Goal: Task Accomplishment & Management: Use online tool/utility

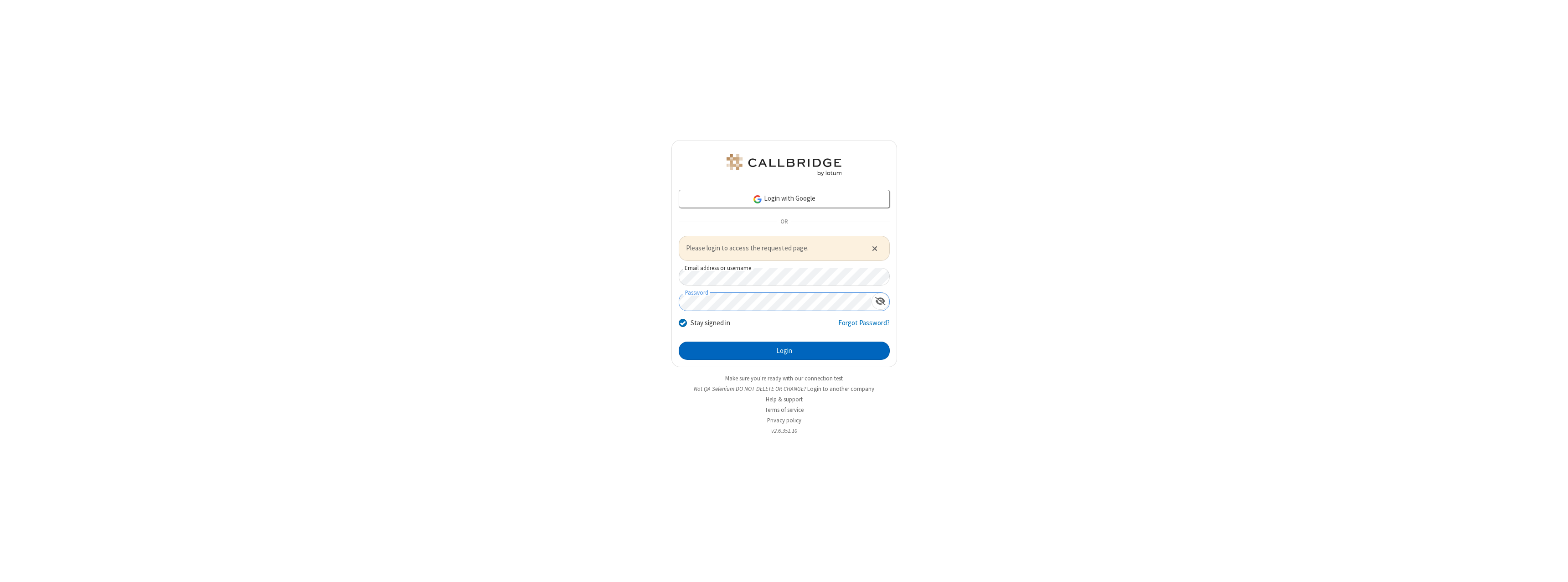
click at [784, 350] on button "Login" at bounding box center [784, 351] width 211 height 18
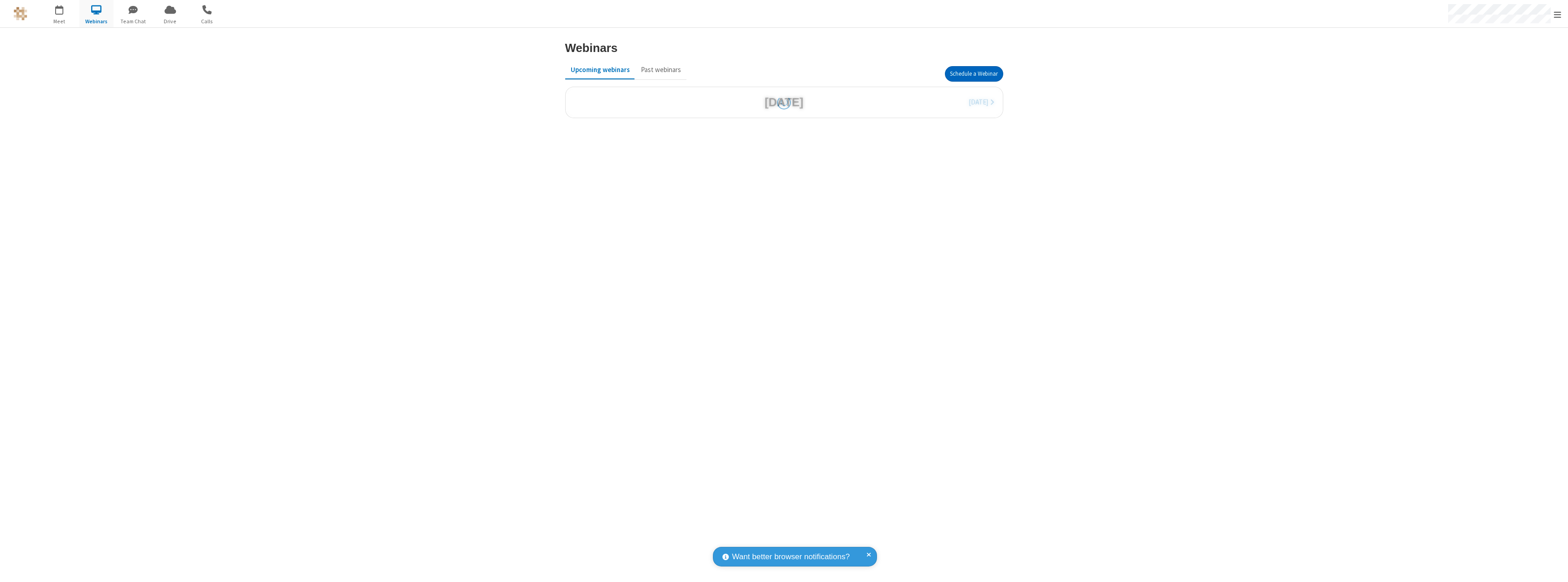
click at [974, 74] on button "Schedule a Webinar" at bounding box center [974, 74] width 58 height 15
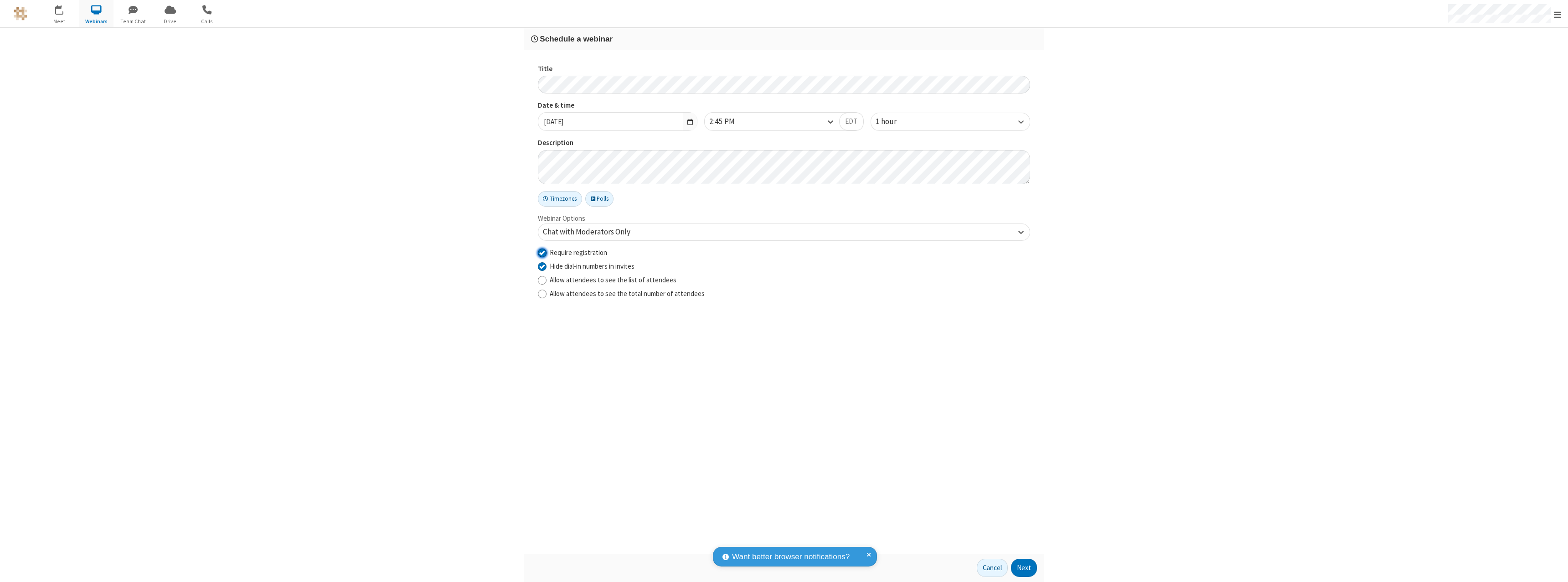
click at [542, 253] on input "Require registration" at bounding box center [543, 252] width 9 height 10
click at [1024, 568] on button "Next" at bounding box center [1024, 568] width 26 height 18
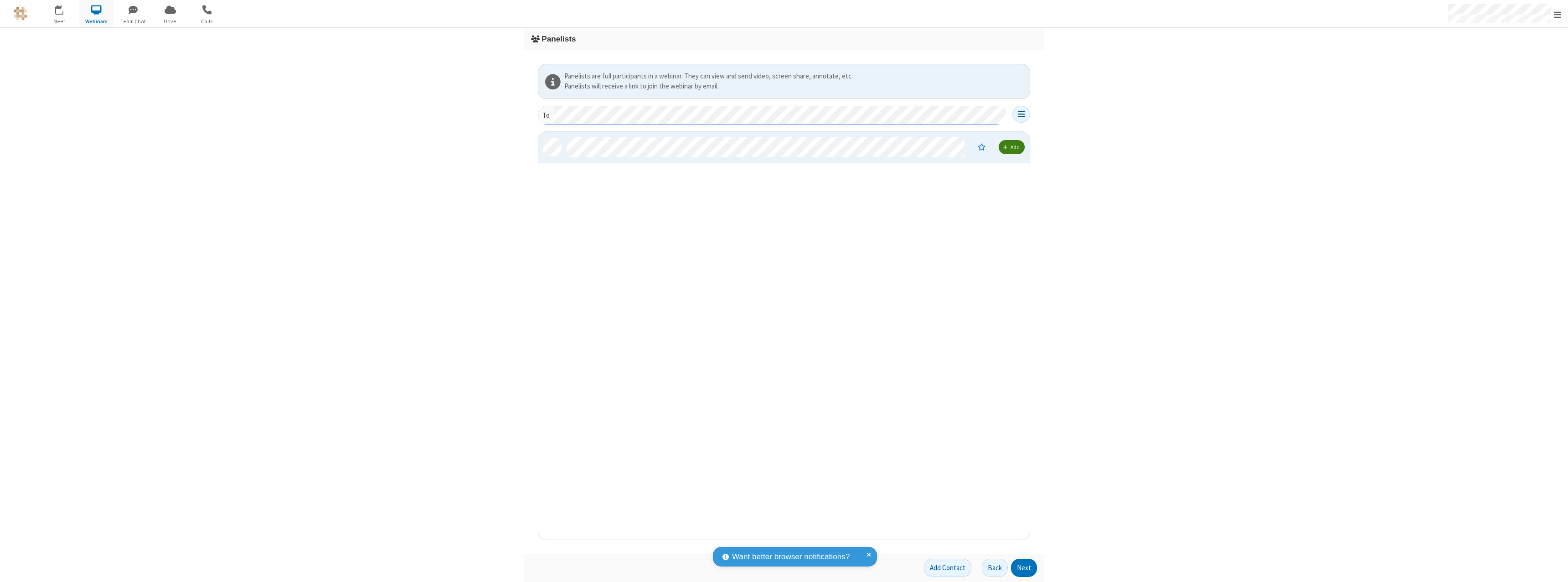
scroll to position [7, 7]
click at [1024, 568] on button "Next" at bounding box center [1024, 568] width 26 height 18
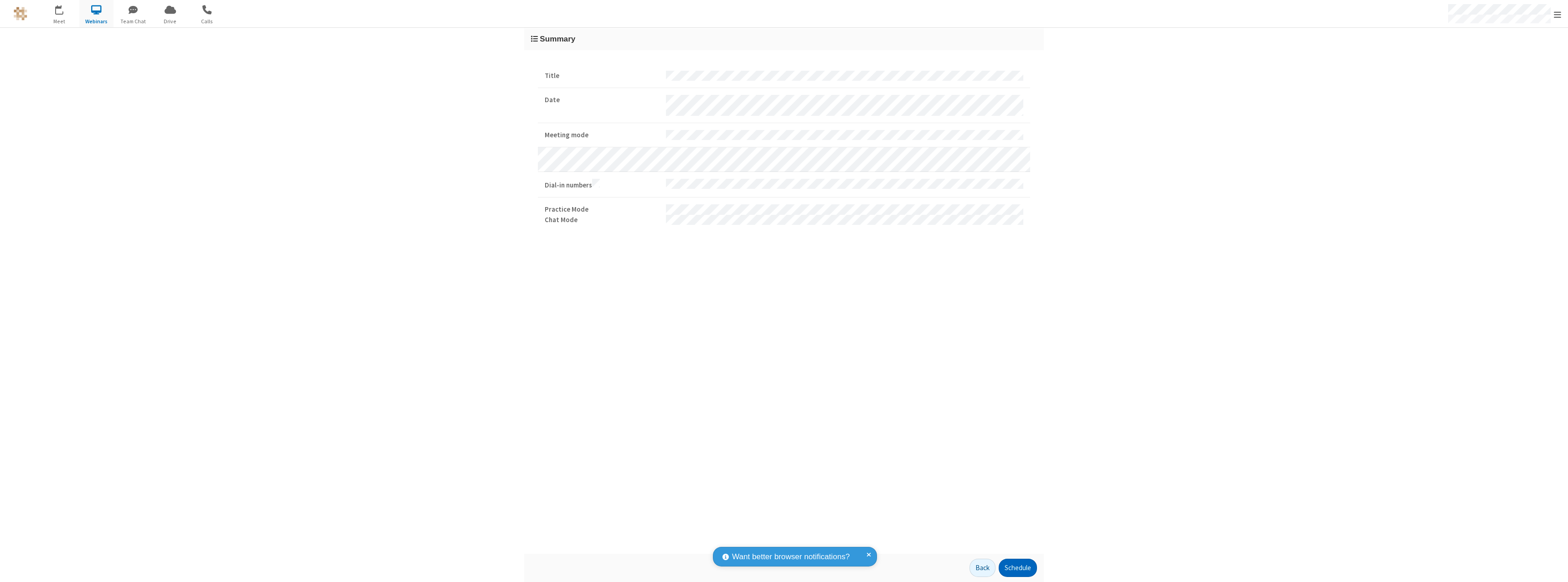
click at [1017, 568] on button "Schedule" at bounding box center [1018, 568] width 38 height 18
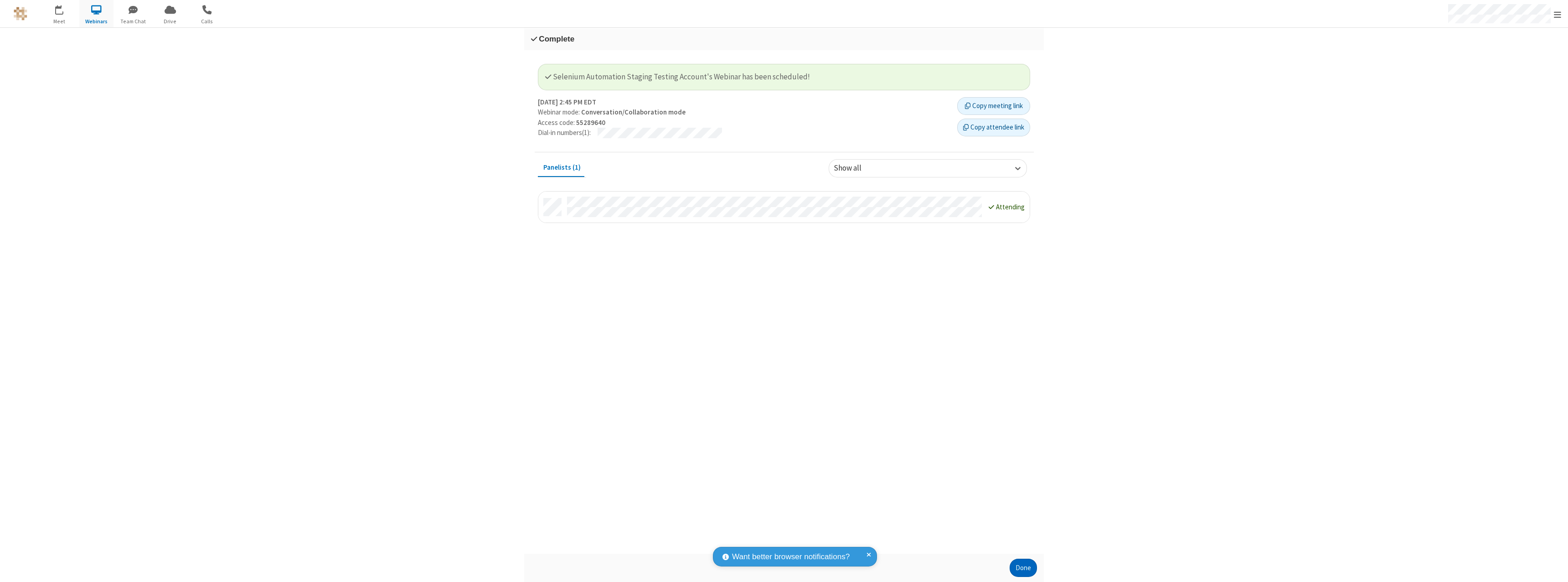
click at [1024, 568] on button "Done" at bounding box center [1023, 568] width 28 height 18
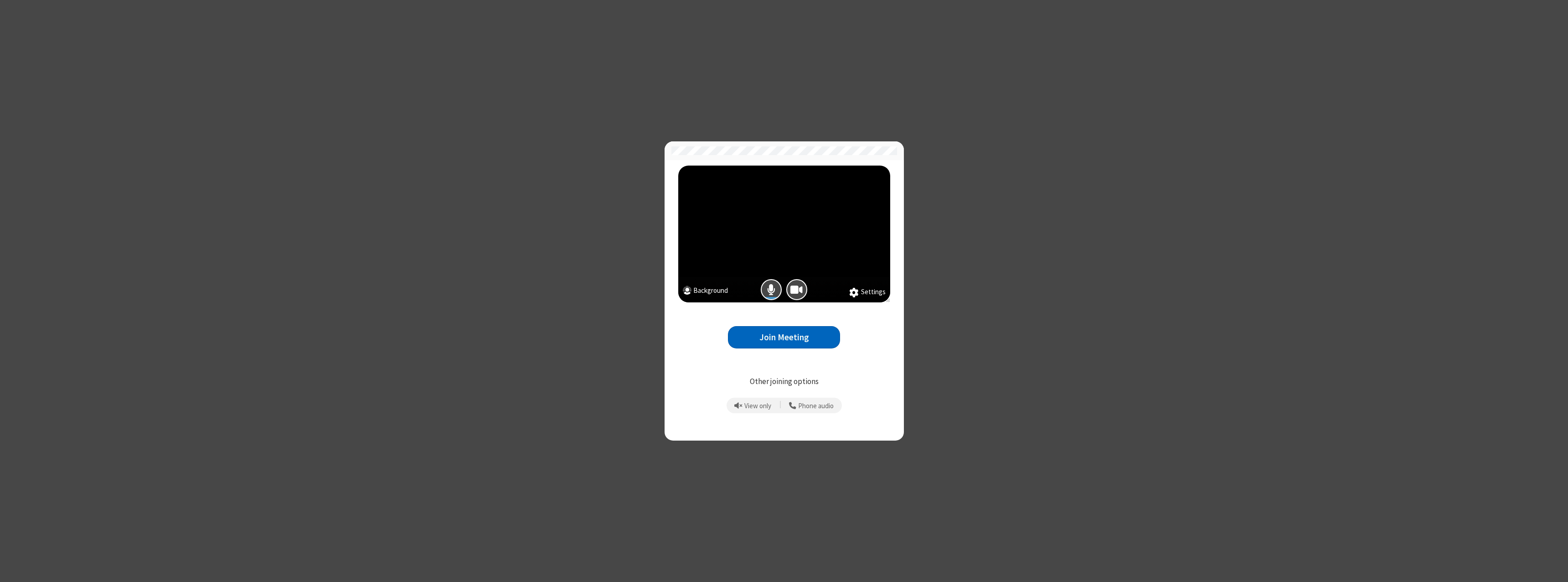
click at [784, 337] on button "Join Meeting" at bounding box center [783, 337] width 112 height 22
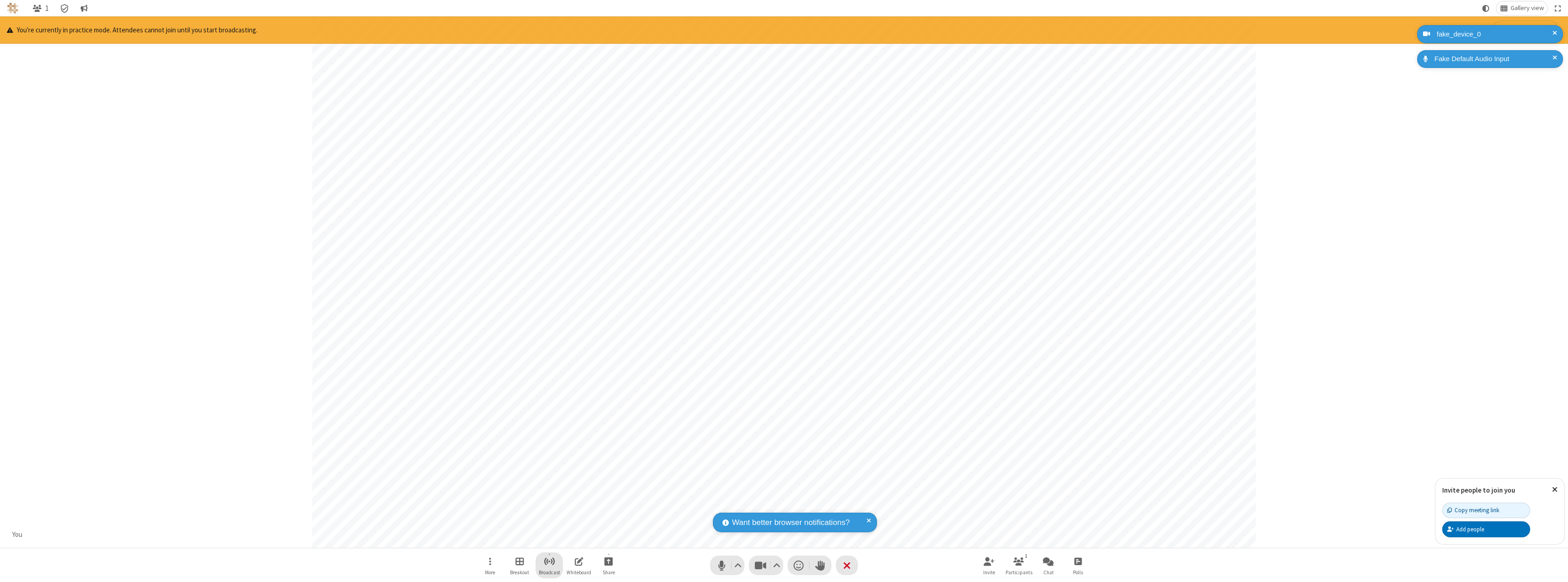
click at [549, 561] on span "Start broadcast" at bounding box center [550, 561] width 12 height 12
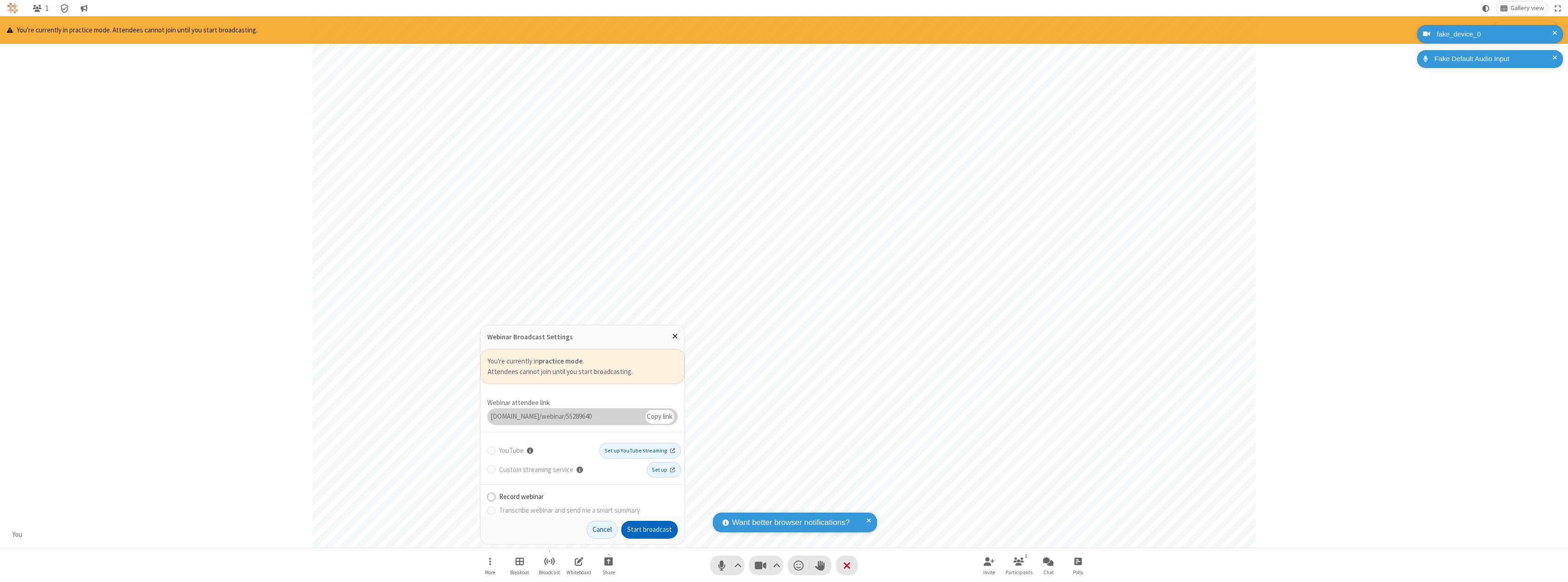
click at [649, 529] on button "Start broadcast" at bounding box center [649, 530] width 56 height 18
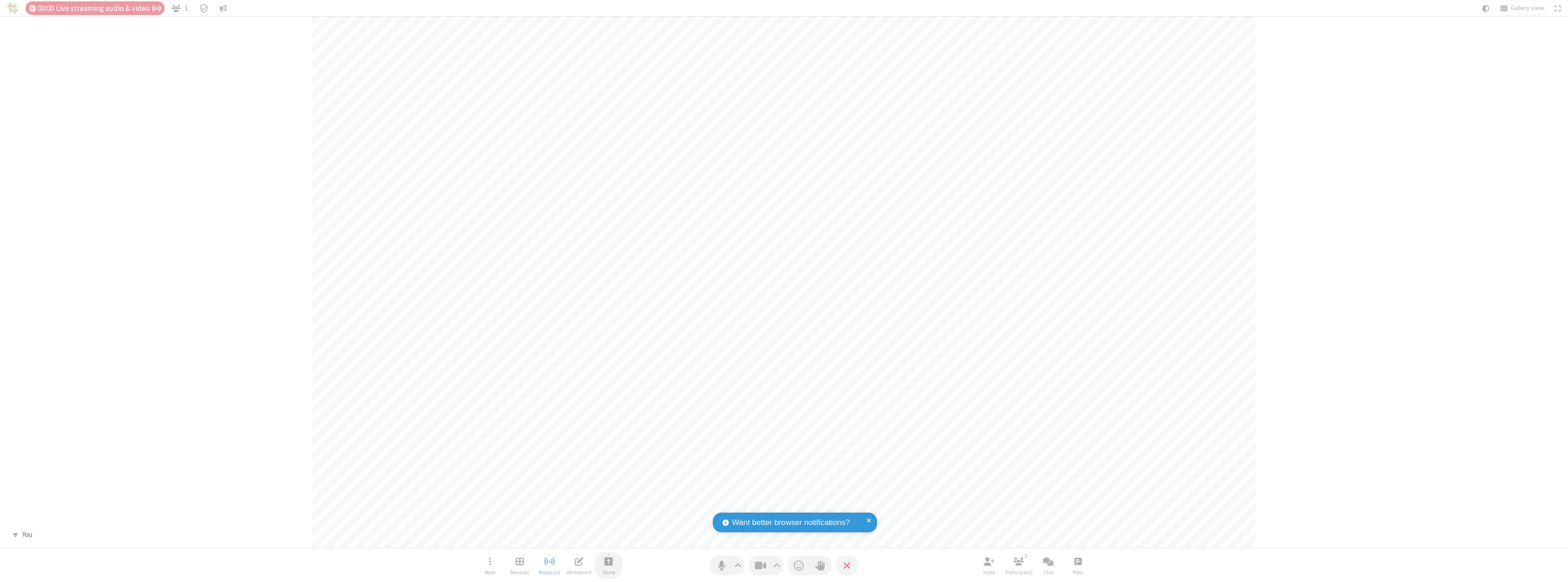
click at [608, 561] on span "Start sharing" at bounding box center [609, 561] width 9 height 12
click at [571, 539] on span "Share my screen" at bounding box center [572, 540] width 10 height 8
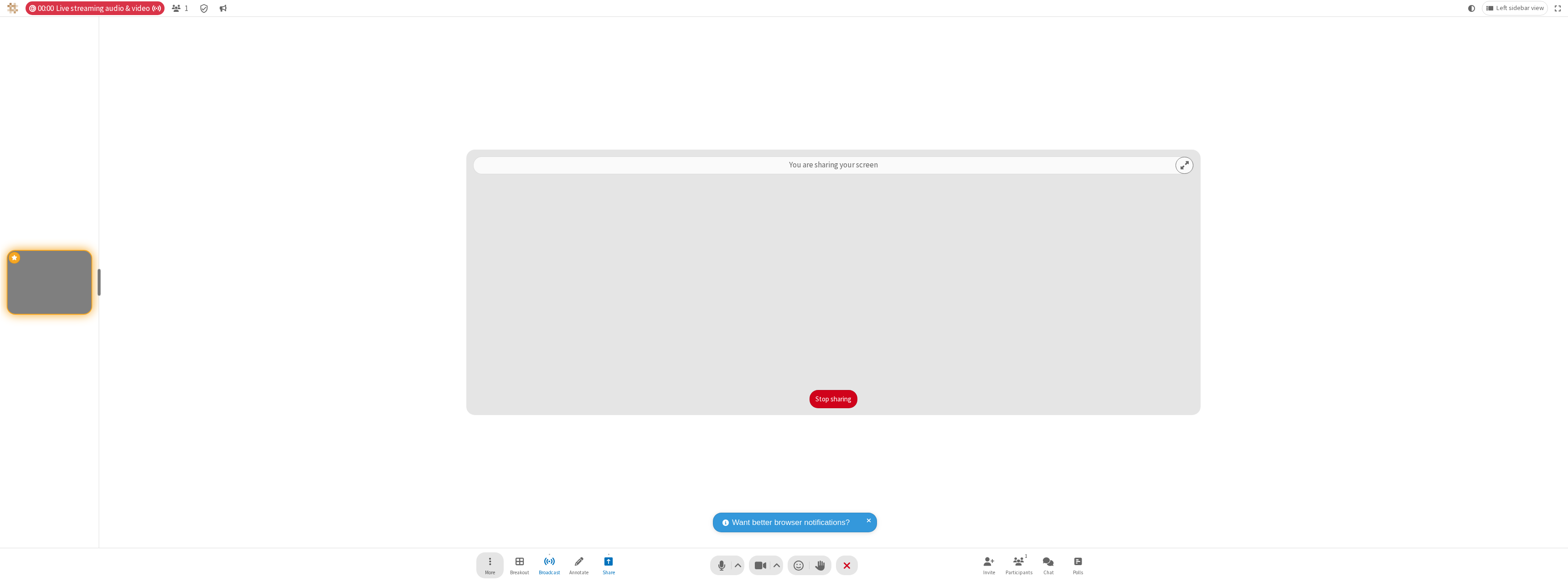
click at [490, 565] on span "Open menu" at bounding box center [491, 561] width 3 height 12
click at [496, 475] on span "Change recording layout" at bounding box center [496, 476] width 70 height 8
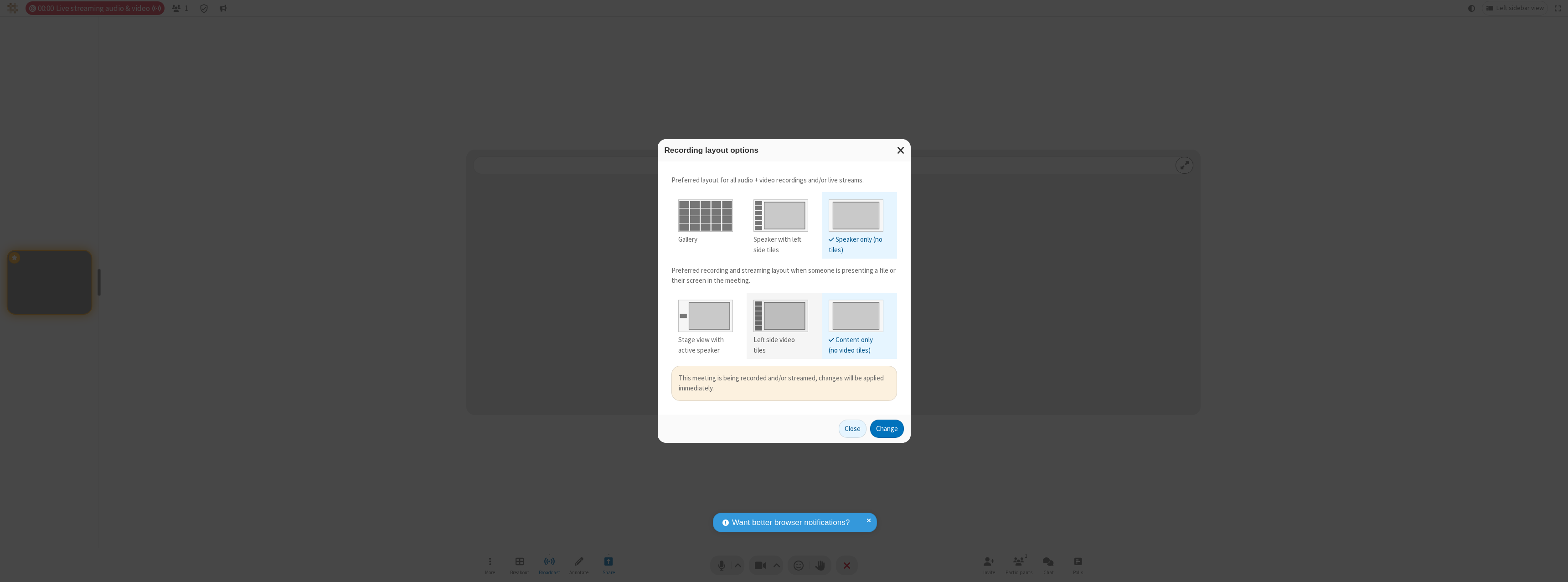
click at [780, 340] on div "Left side video tiles" at bounding box center [780, 345] width 54 height 21
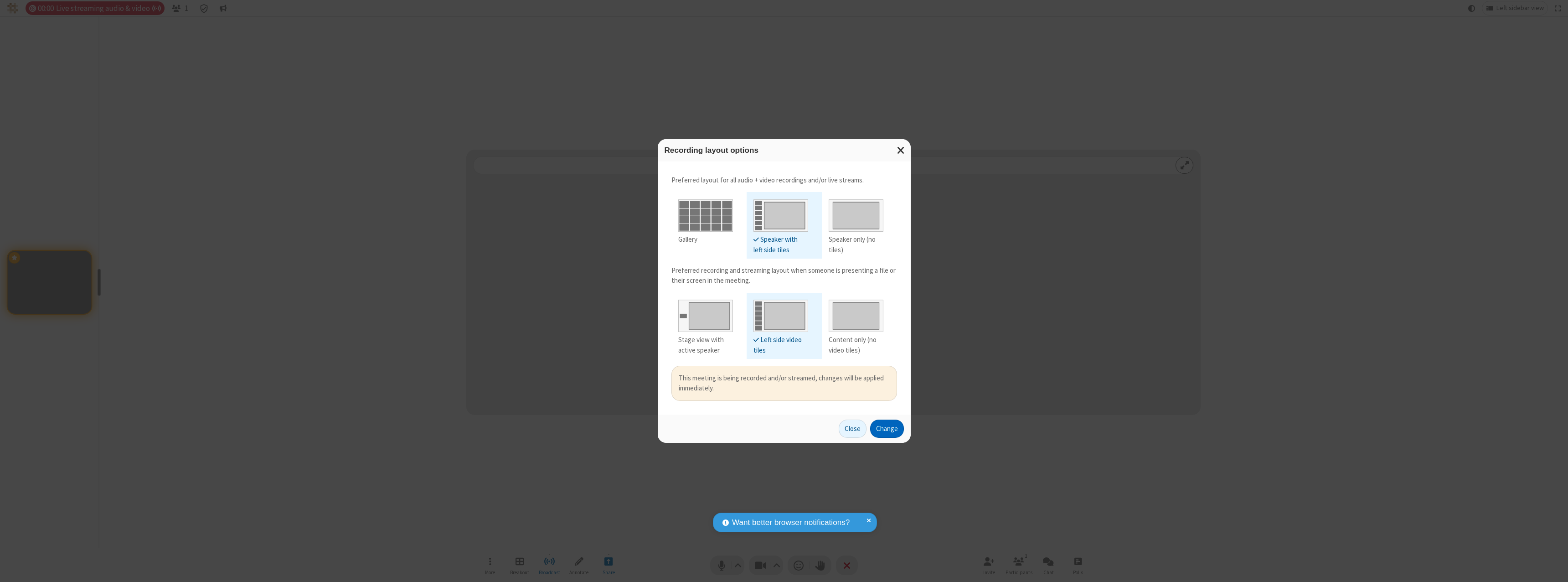
click at [886, 428] on button "Change" at bounding box center [886, 429] width 34 height 18
click at [853, 428] on button "Close" at bounding box center [852, 429] width 28 height 18
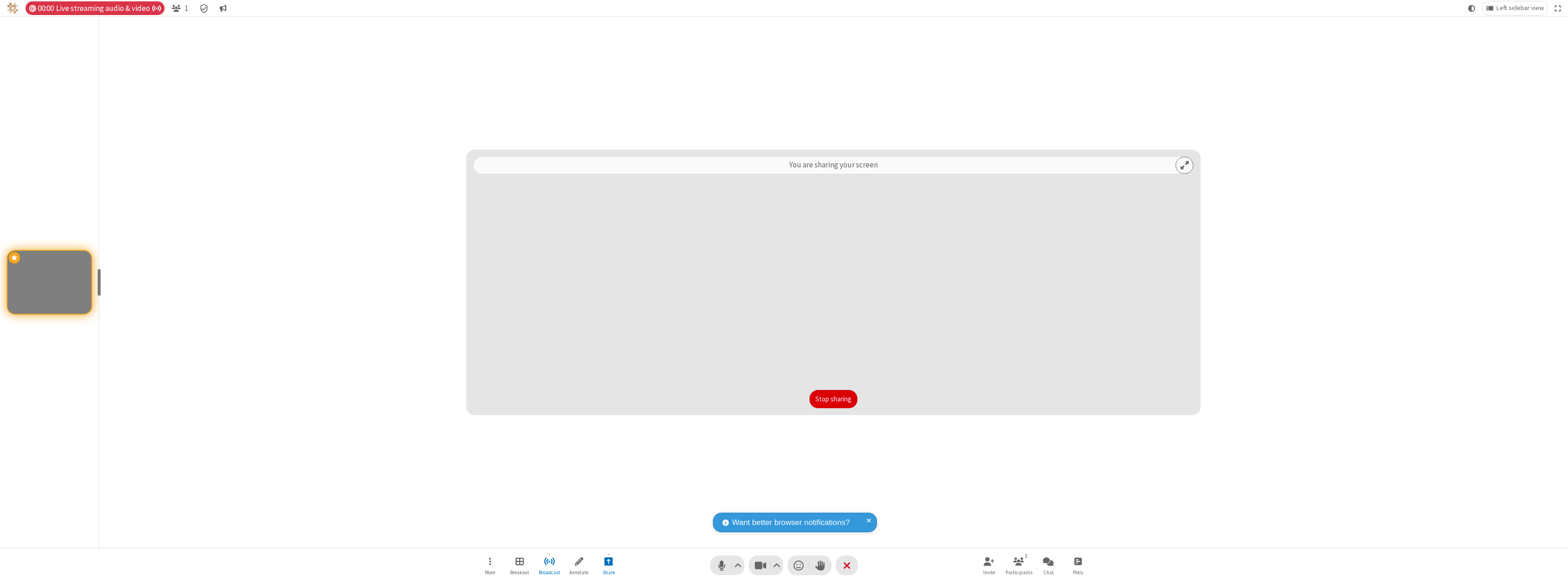
click at [833, 399] on button "Stop sharing" at bounding box center [833, 399] width 48 height 18
